Goal: Find specific page/section: Find specific page/section

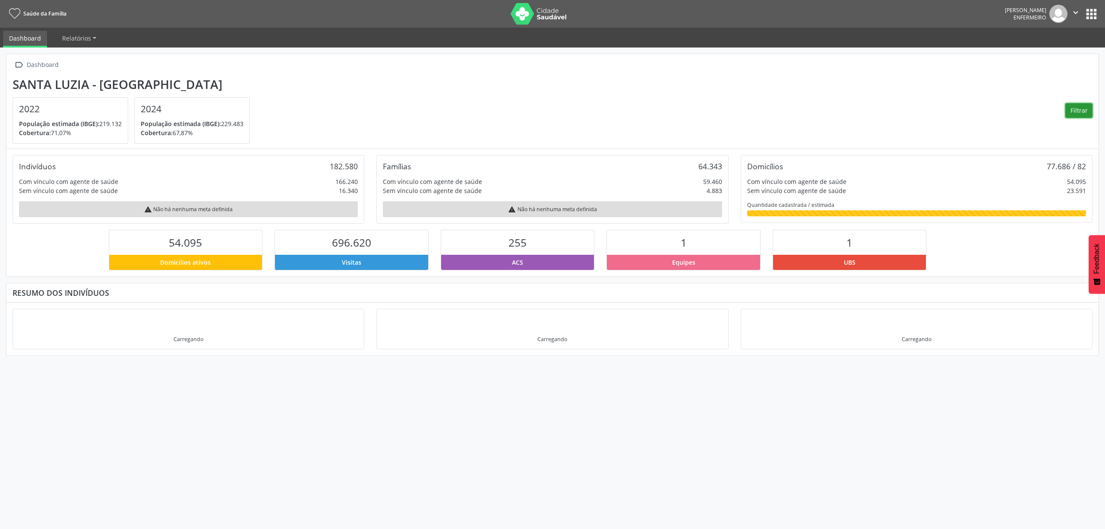
click at [1078, 111] on button "Filtrar" at bounding box center [1079, 110] width 27 height 15
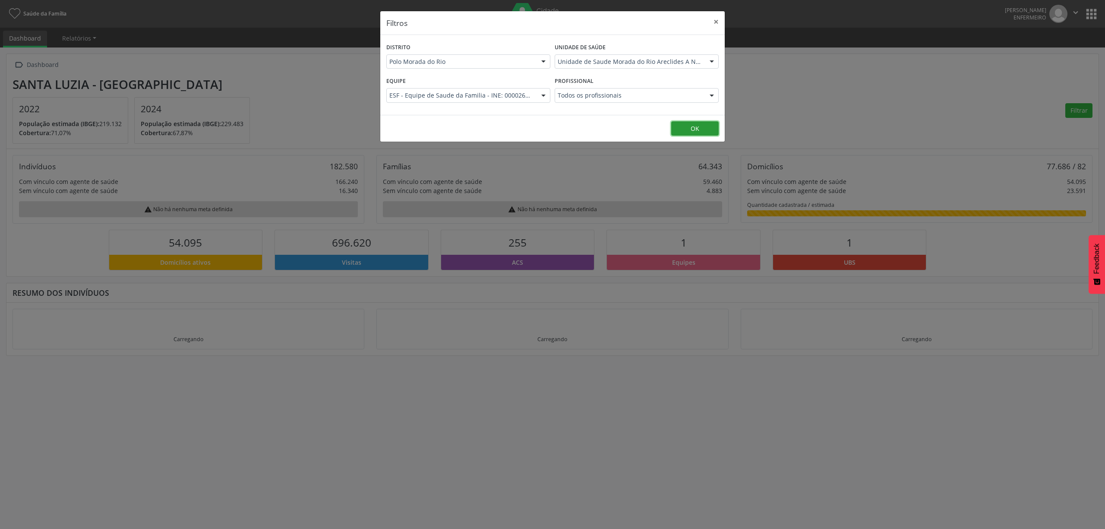
click at [694, 127] on button "OK" at bounding box center [694, 128] width 47 height 15
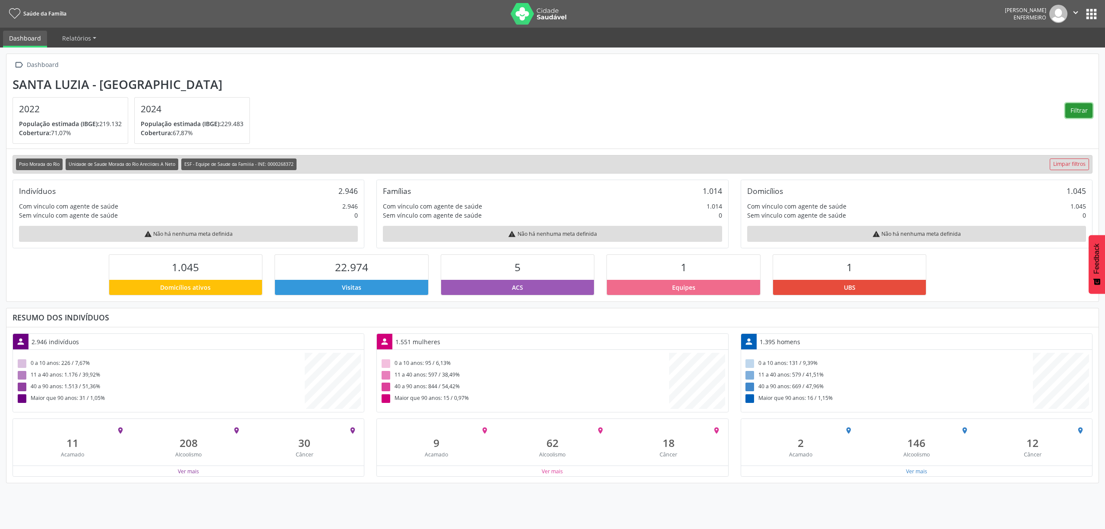
scroll to position [144, 364]
click at [194, 475] on button "Ver mais" at bounding box center [188, 471] width 22 height 8
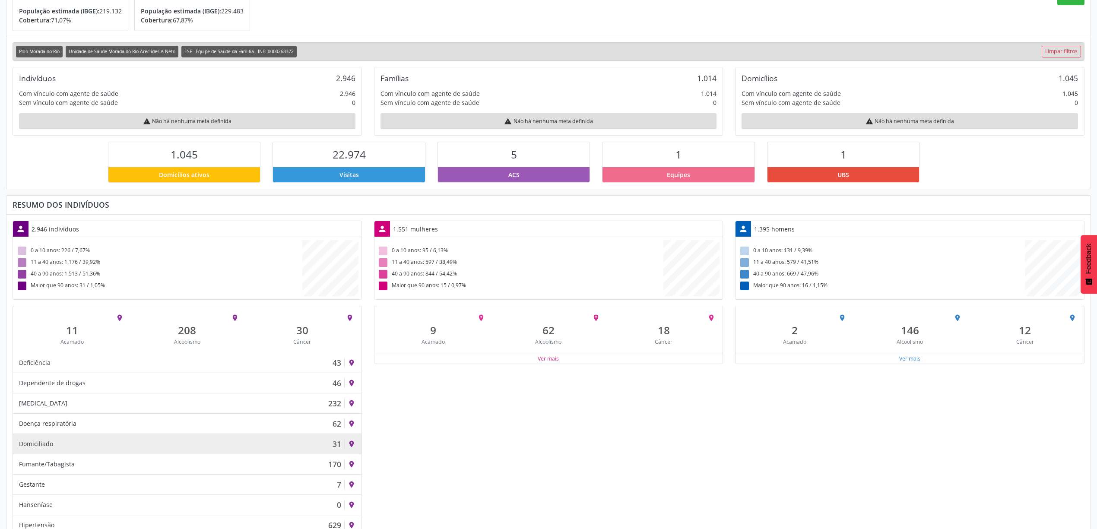
scroll to position [115, 0]
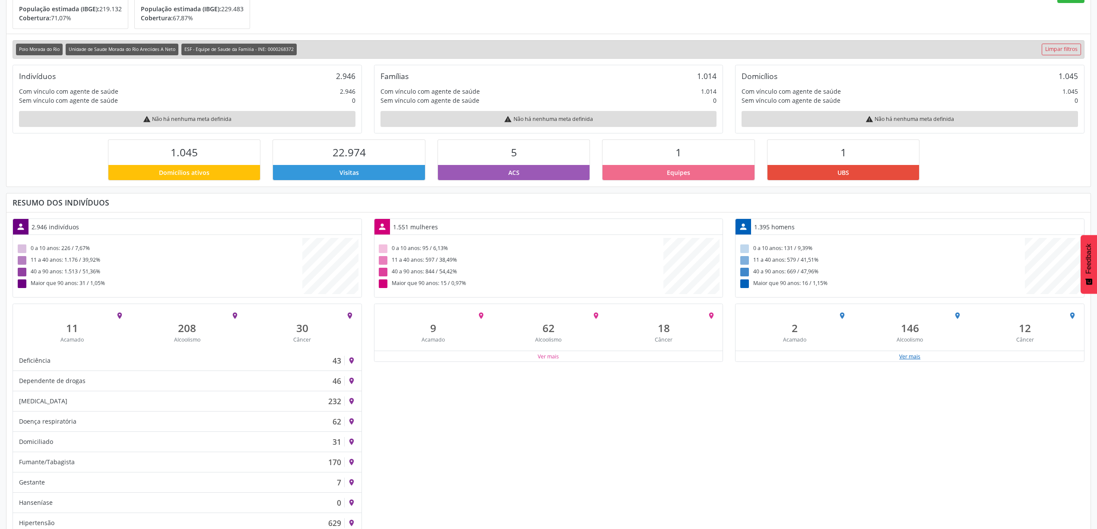
click at [917, 360] on button "Ver mais" at bounding box center [909, 356] width 22 height 8
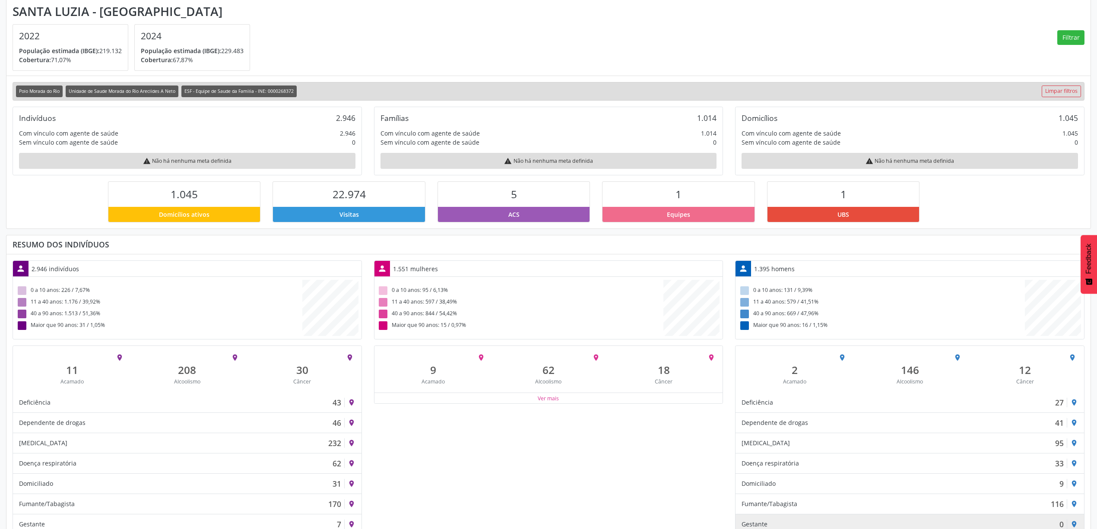
scroll to position [57, 0]
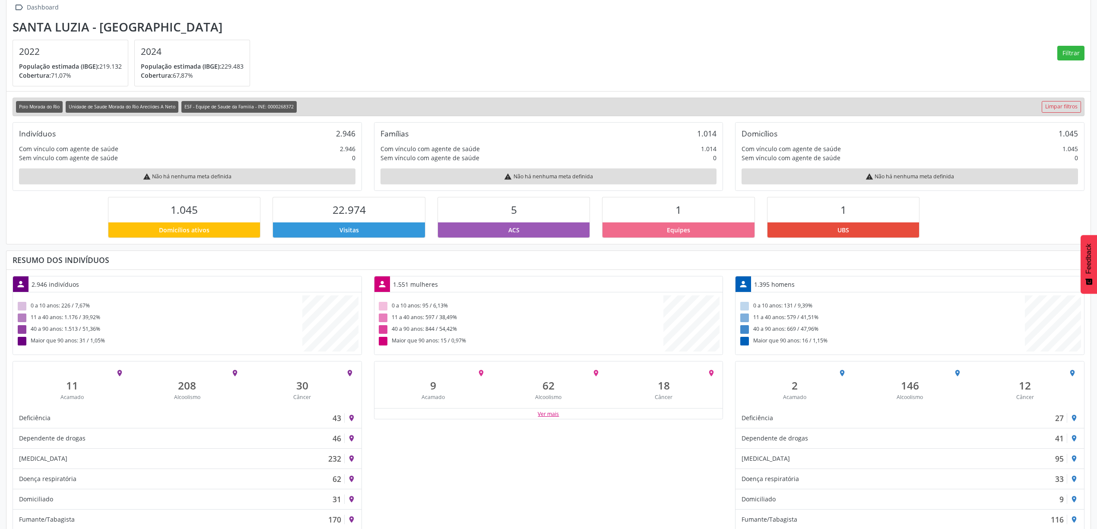
click at [559, 418] on button "Ver mais" at bounding box center [548, 414] width 22 height 8
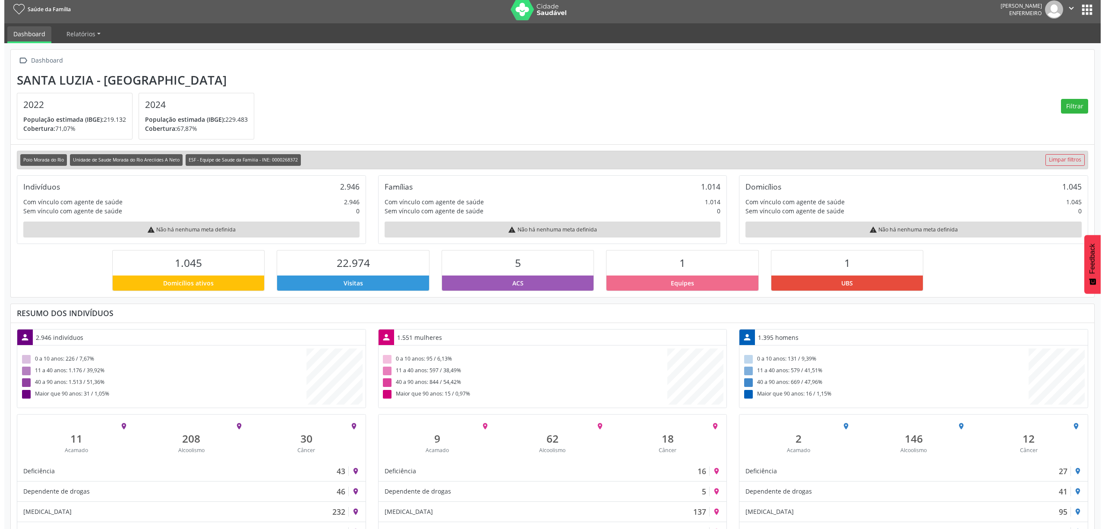
scroll to position [0, 0]
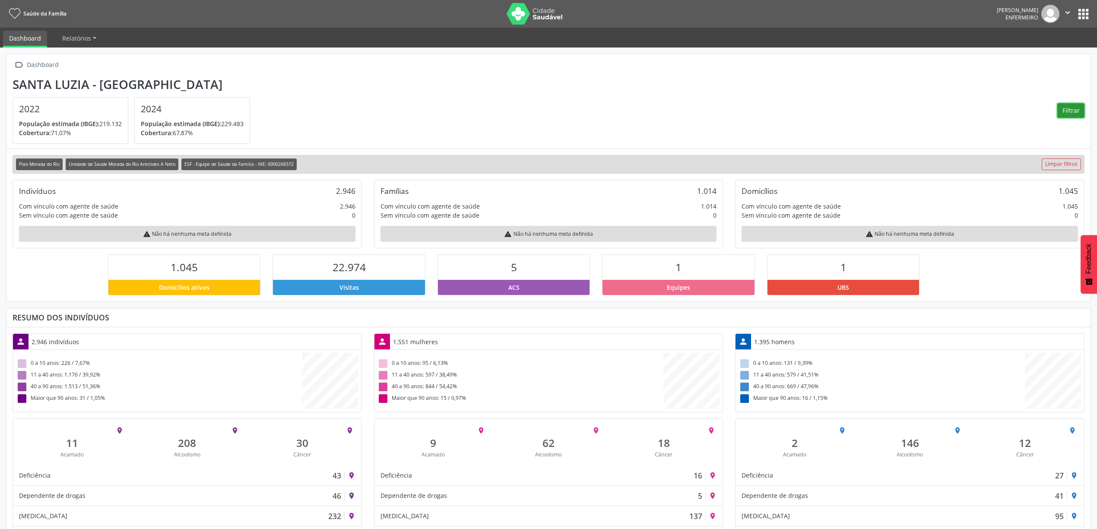
click at [1076, 114] on button "Filtrar" at bounding box center [1070, 110] width 27 height 15
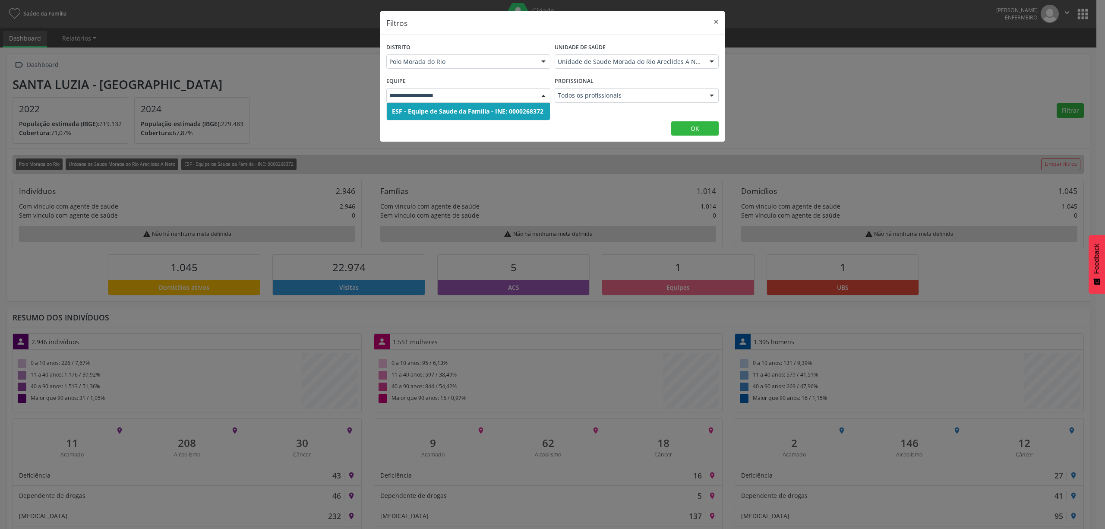
click at [547, 95] on div at bounding box center [543, 96] width 13 height 15
click at [505, 109] on span "ESF - Equipe de Saude da Familia - INE: 0000268372" at bounding box center [468, 111] width 152 height 8
click at [691, 128] on button "OK" at bounding box center [694, 128] width 47 height 15
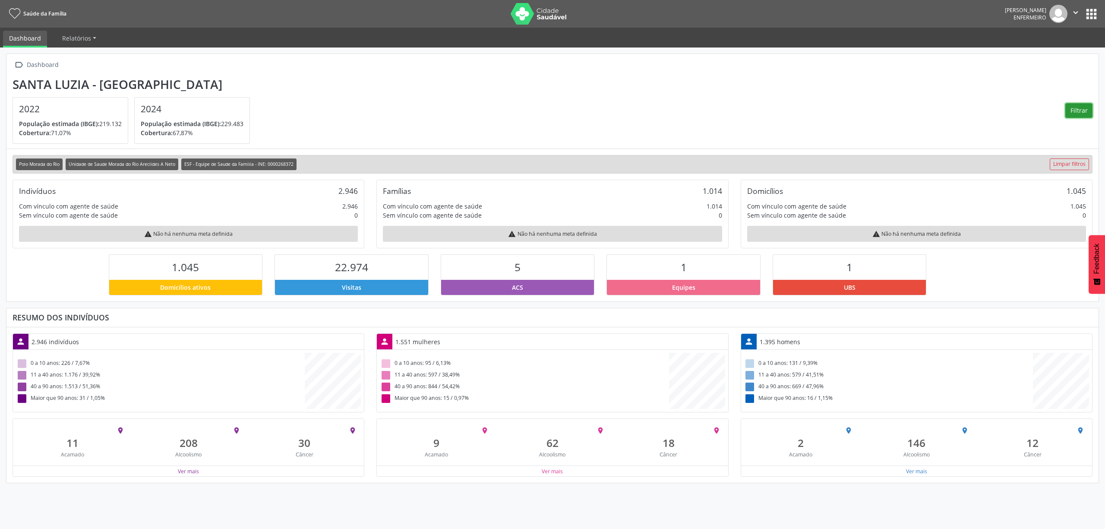
scroll to position [144, 364]
